Goal: Transaction & Acquisition: Purchase product/service

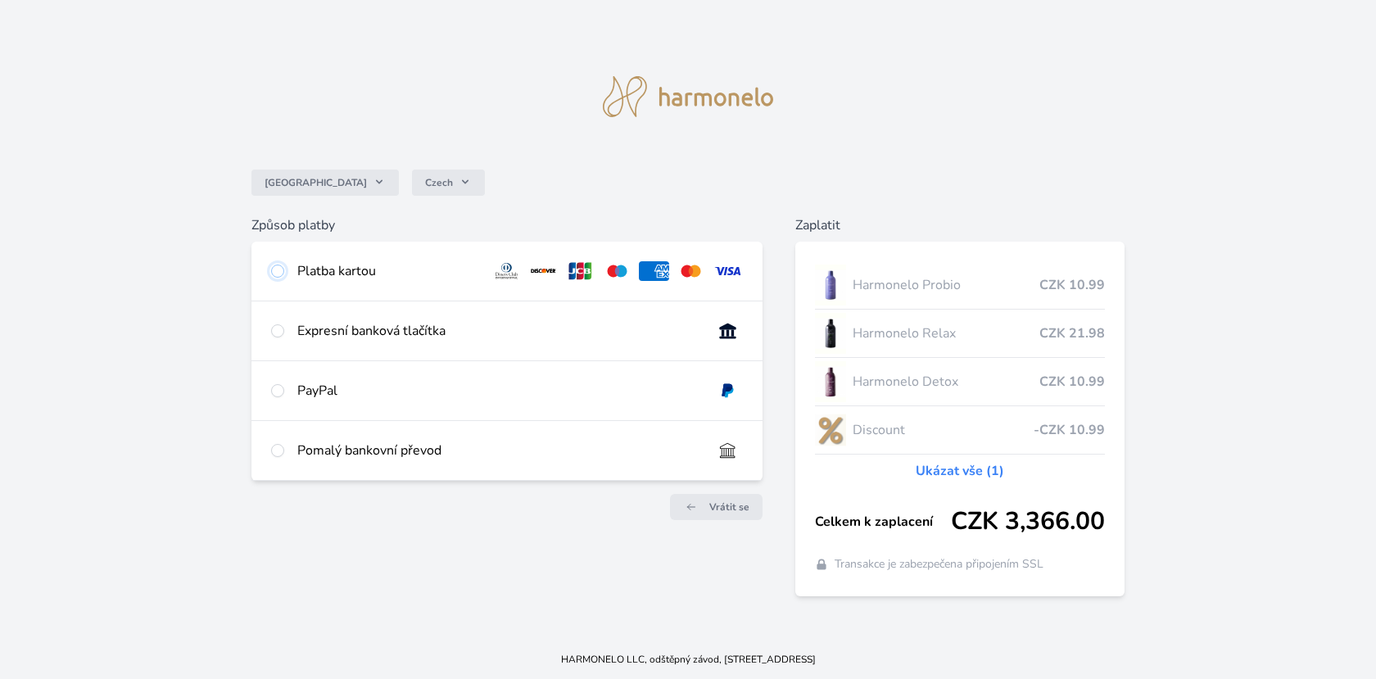
click at [275, 271] on input "radio" at bounding box center [277, 271] width 13 height 13
radio input "true"
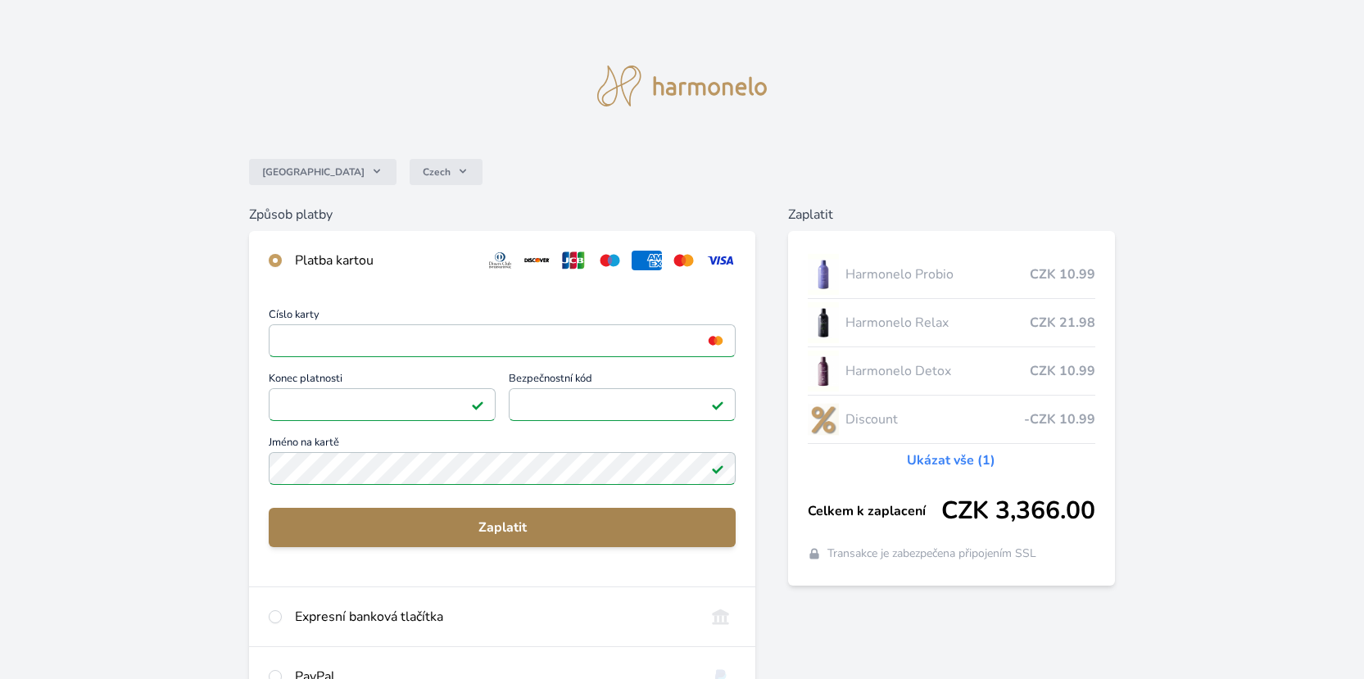
click at [493, 537] on span "Zaplatit" at bounding box center [502, 528] width 441 height 20
